Goal: Task Accomplishment & Management: Complete application form

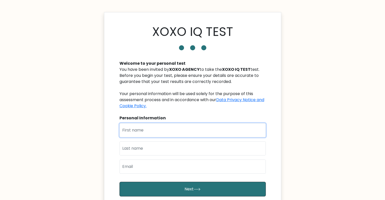
click at [229, 125] on input "text" at bounding box center [192, 130] width 146 height 14
type input "ordinary"
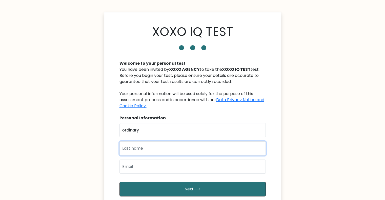
click at [210, 152] on input "text" at bounding box center [192, 148] width 146 height 14
type input "potato"
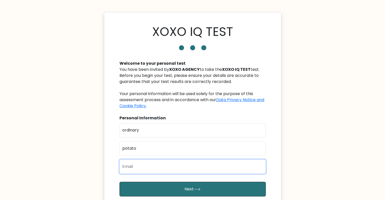
click at [192, 173] on input "email" at bounding box center [192, 167] width 146 height 14
type input "[EMAIL_ADDRESS][DOMAIN_NAME]"
click at [119, 182] on button "Next" at bounding box center [192, 189] width 146 height 15
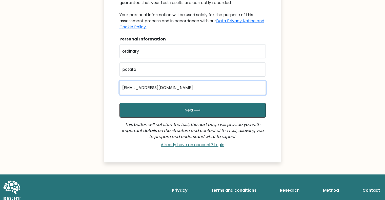
scroll to position [84, 0]
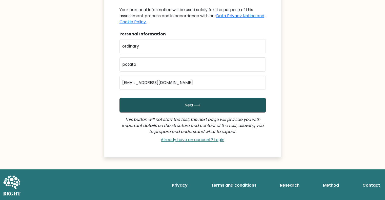
click at [191, 103] on button "Next" at bounding box center [192, 105] width 146 height 15
click at [203, 101] on button "Next" at bounding box center [192, 105] width 146 height 15
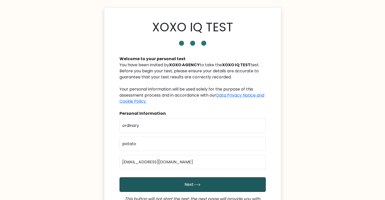
scroll to position [0, 0]
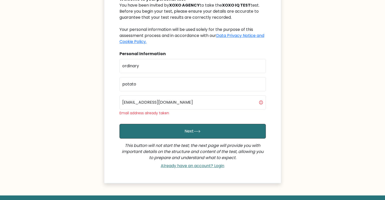
scroll to position [65, 0]
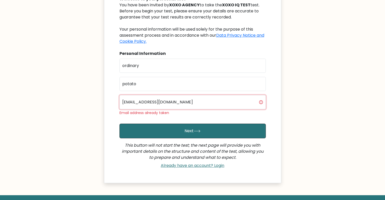
click at [180, 102] on input "[EMAIL_ADDRESS][DOMAIN_NAME]" at bounding box center [192, 102] width 146 height 14
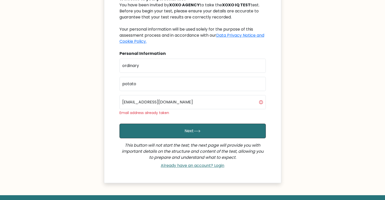
click at [107, 116] on div "XOXO IQ TEST Welcome to your personal test You have been invited by XOXO AGENCY…" at bounding box center [192, 66] width 177 height 236
click at [185, 163] on link "Already have an account? Login" at bounding box center [193, 166] width 68 height 6
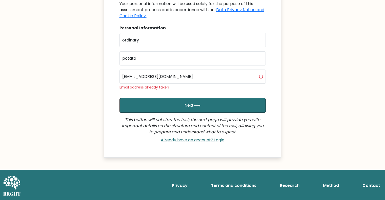
scroll to position [0, 0]
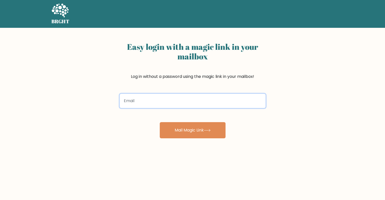
click at [233, 103] on input "email" at bounding box center [193, 101] width 146 height 14
type input "b"
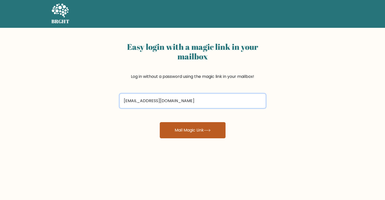
type input "npatotie@gmai.com"
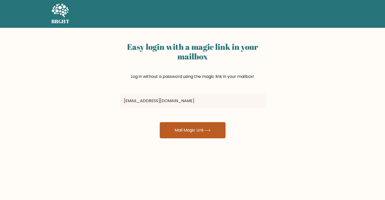
click at [184, 133] on button "Mail Magic Link" at bounding box center [193, 130] width 66 height 16
